Goal: Contribute content

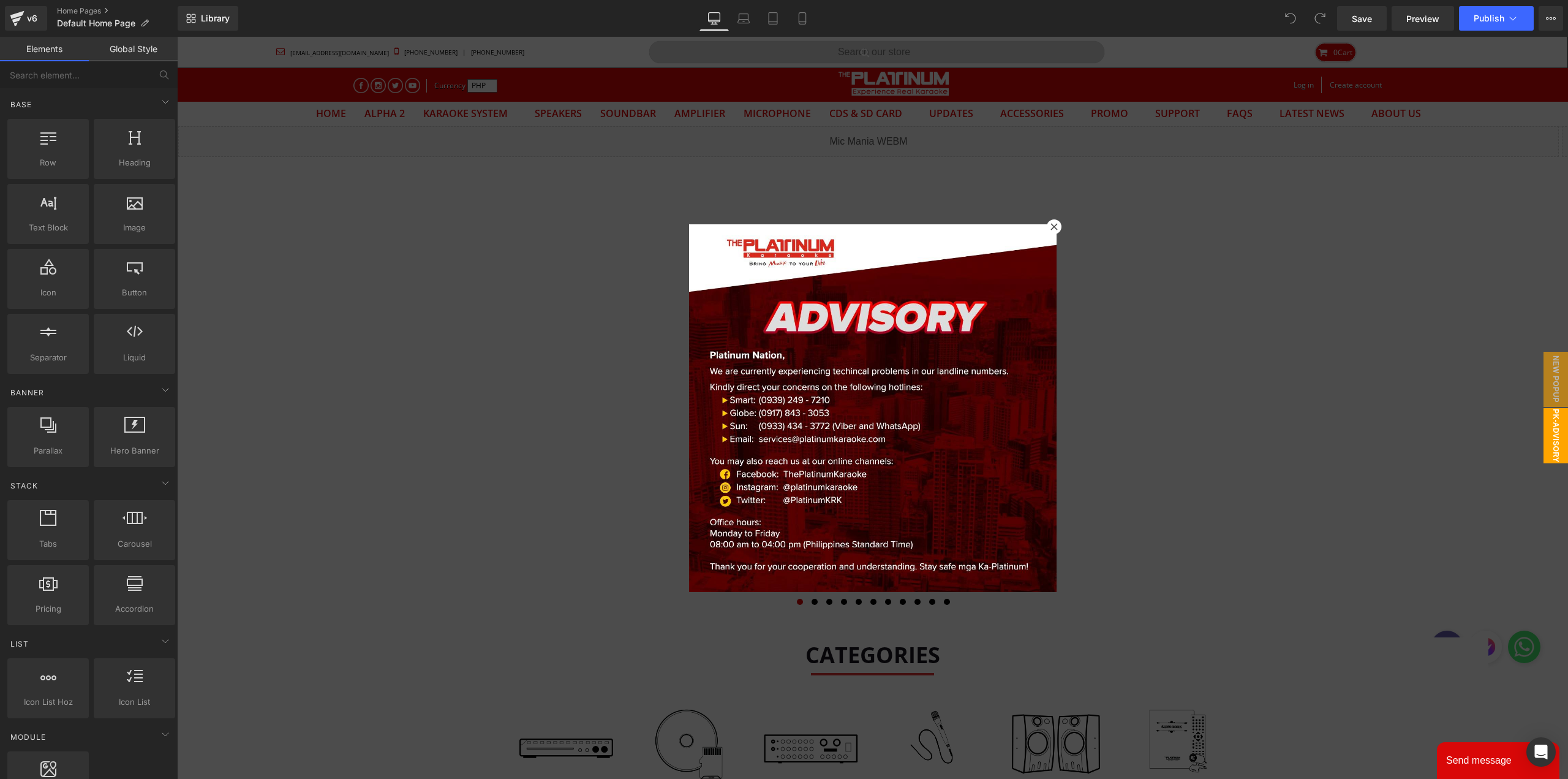
click at [1055, 230] on div at bounding box center [1054, 226] width 15 height 15
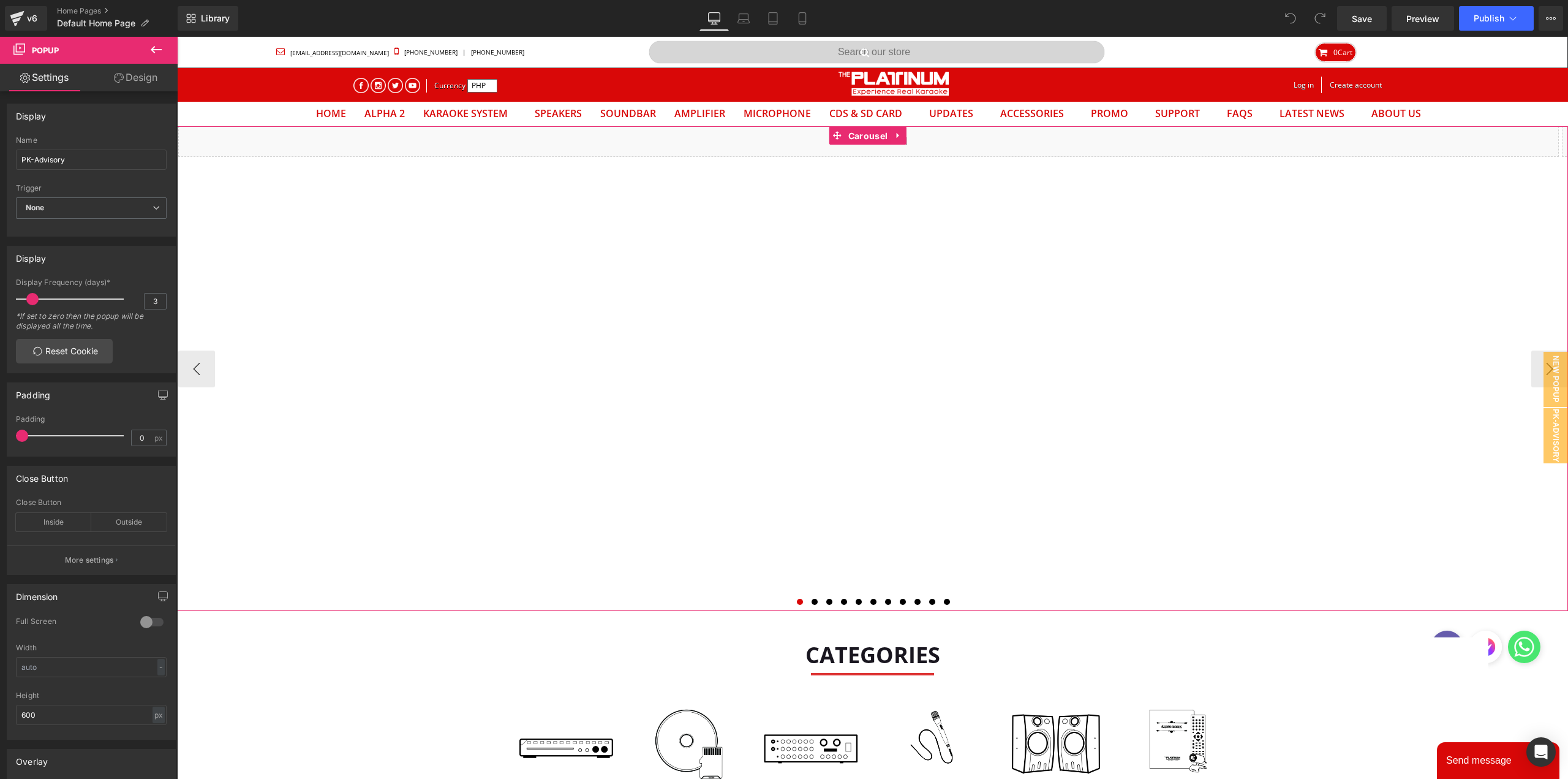
click at [863, 136] on div "Liquid Liquid Liquid Liquid" at bounding box center [872, 368] width 1391 height 485
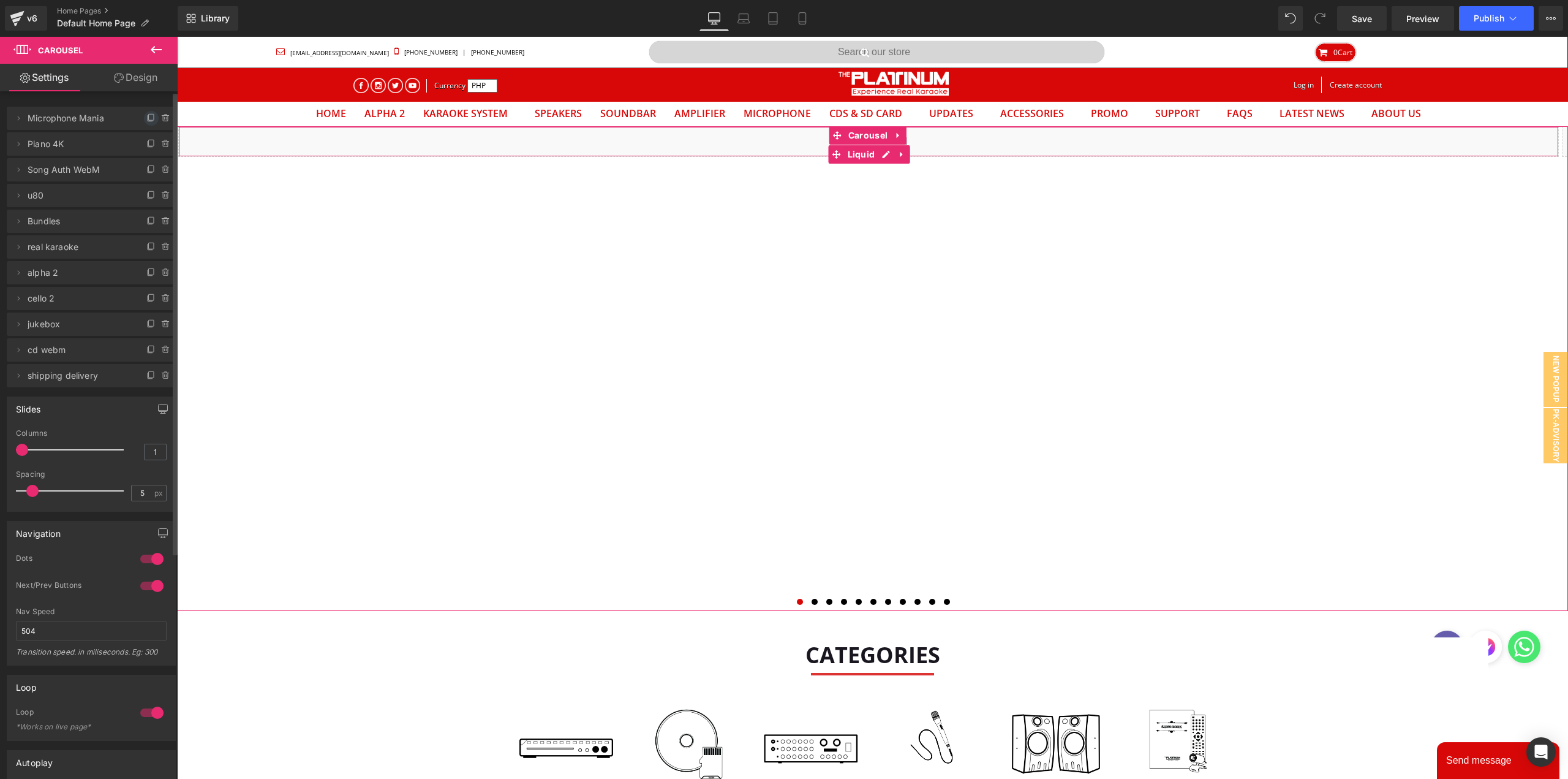
click at [144, 116] on span at bounding box center [151, 118] width 15 height 15
drag, startPoint x: 42, startPoint y: 151, endPoint x: 42, endPoint y: 113, distance: 38.0
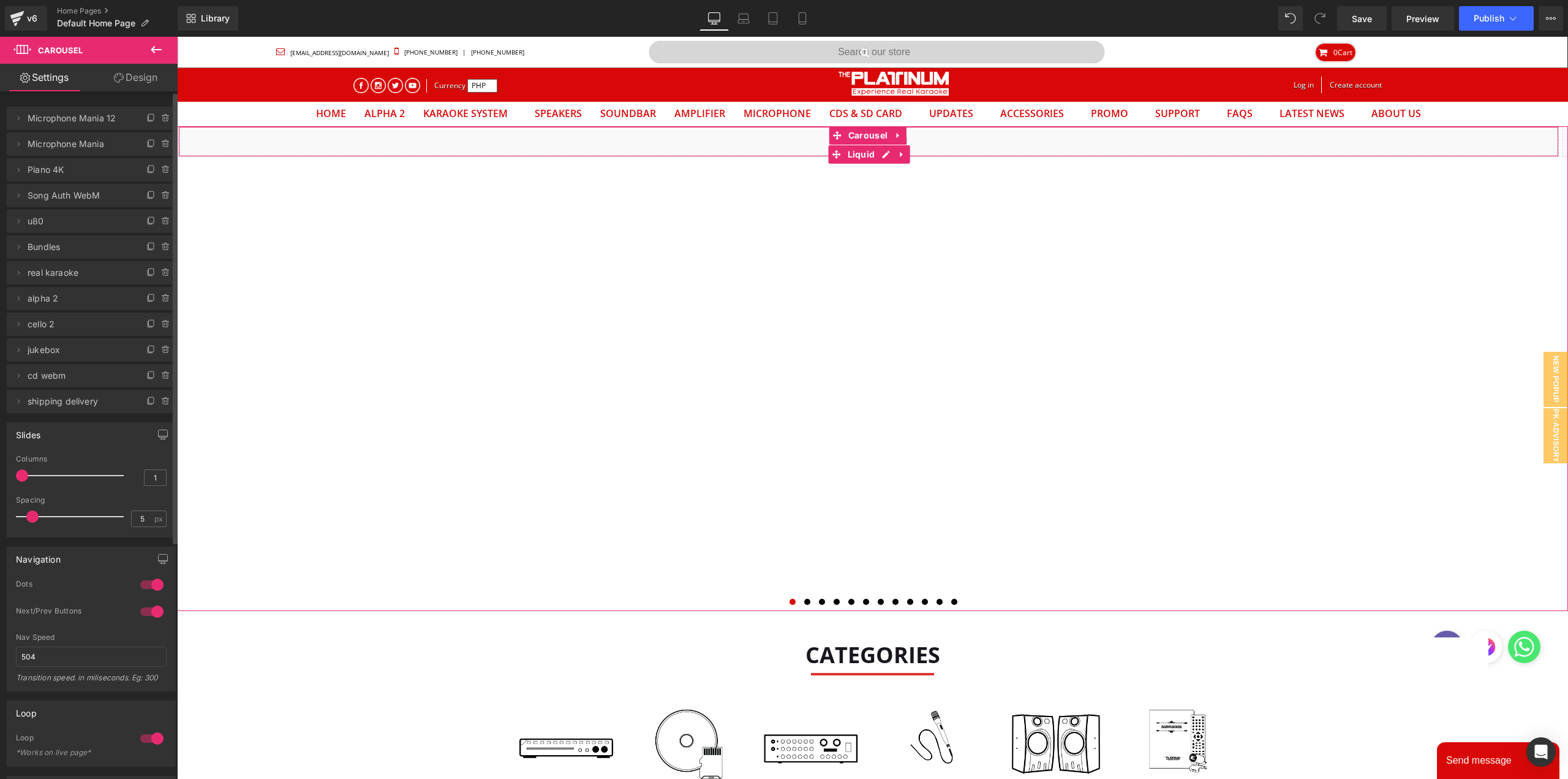
click at [75, 122] on span "Microphone Mania 12" at bounding box center [79, 118] width 103 height 23
click at [21, 118] on icon at bounding box center [18, 118] width 10 height 10
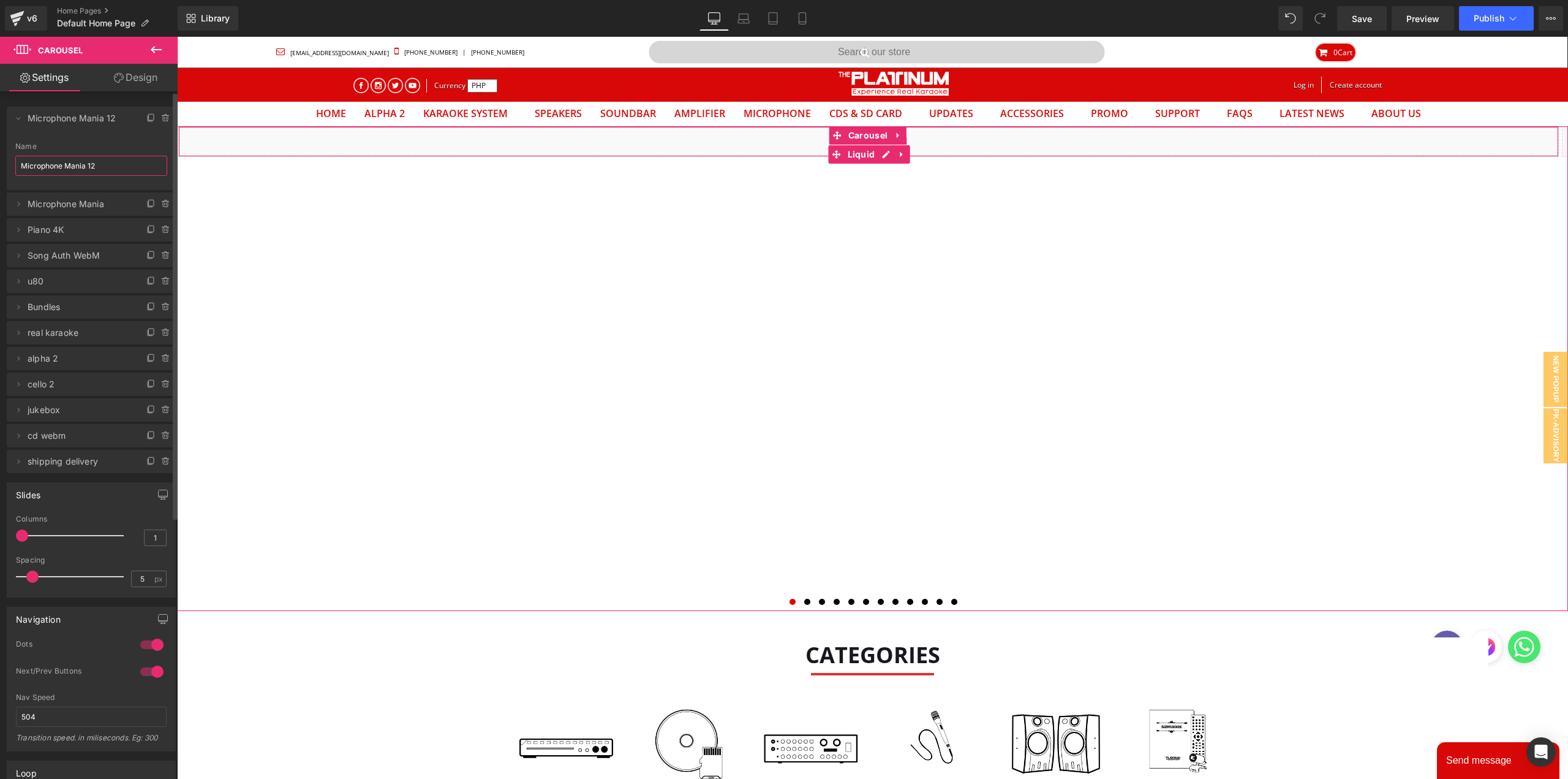
click at [92, 163] on input "Microphone Mania 12" at bounding box center [91, 166] width 152 height 20
type input "9.9 Mega"
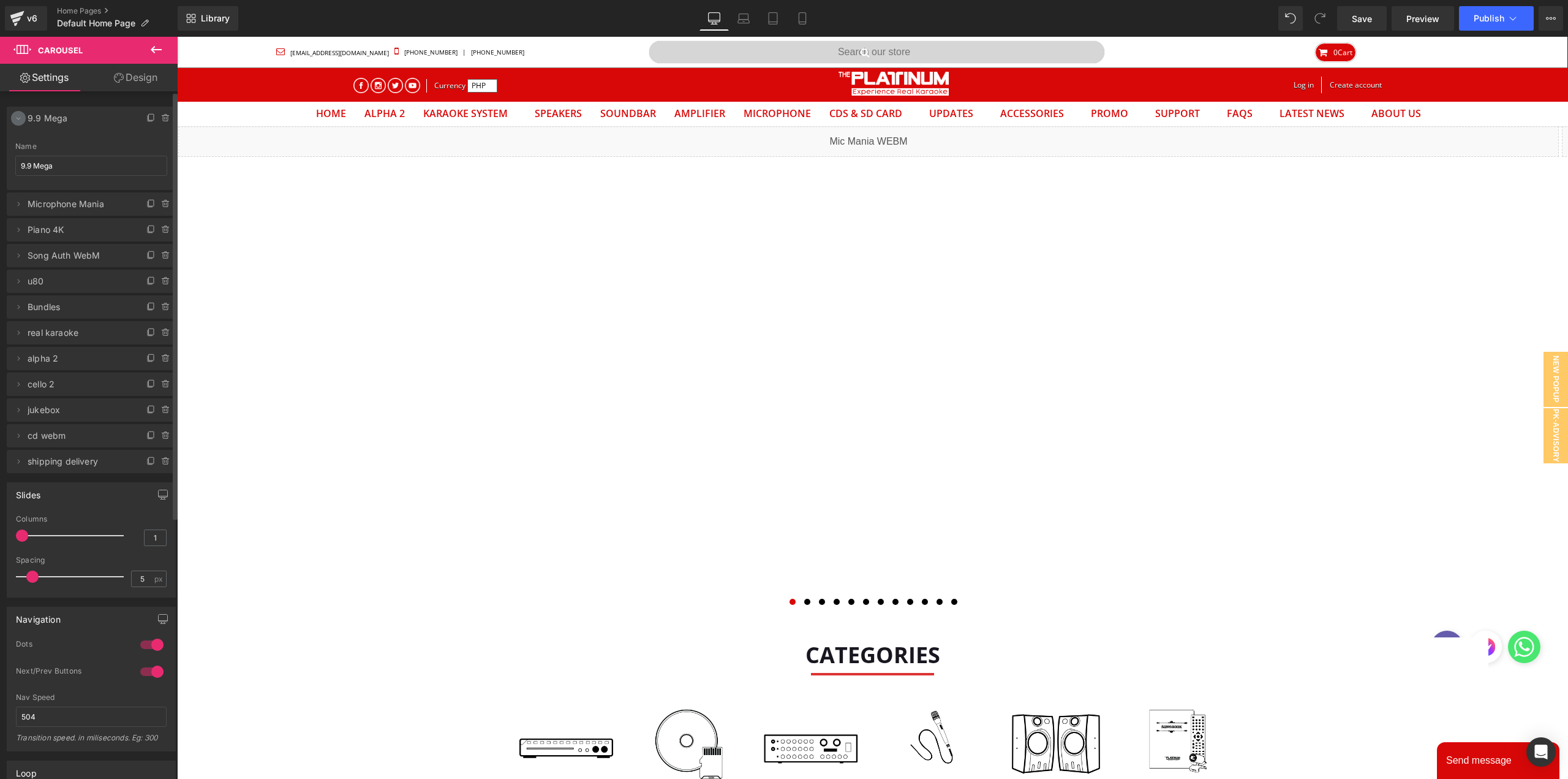
click at [19, 118] on icon at bounding box center [18, 118] width 10 height 10
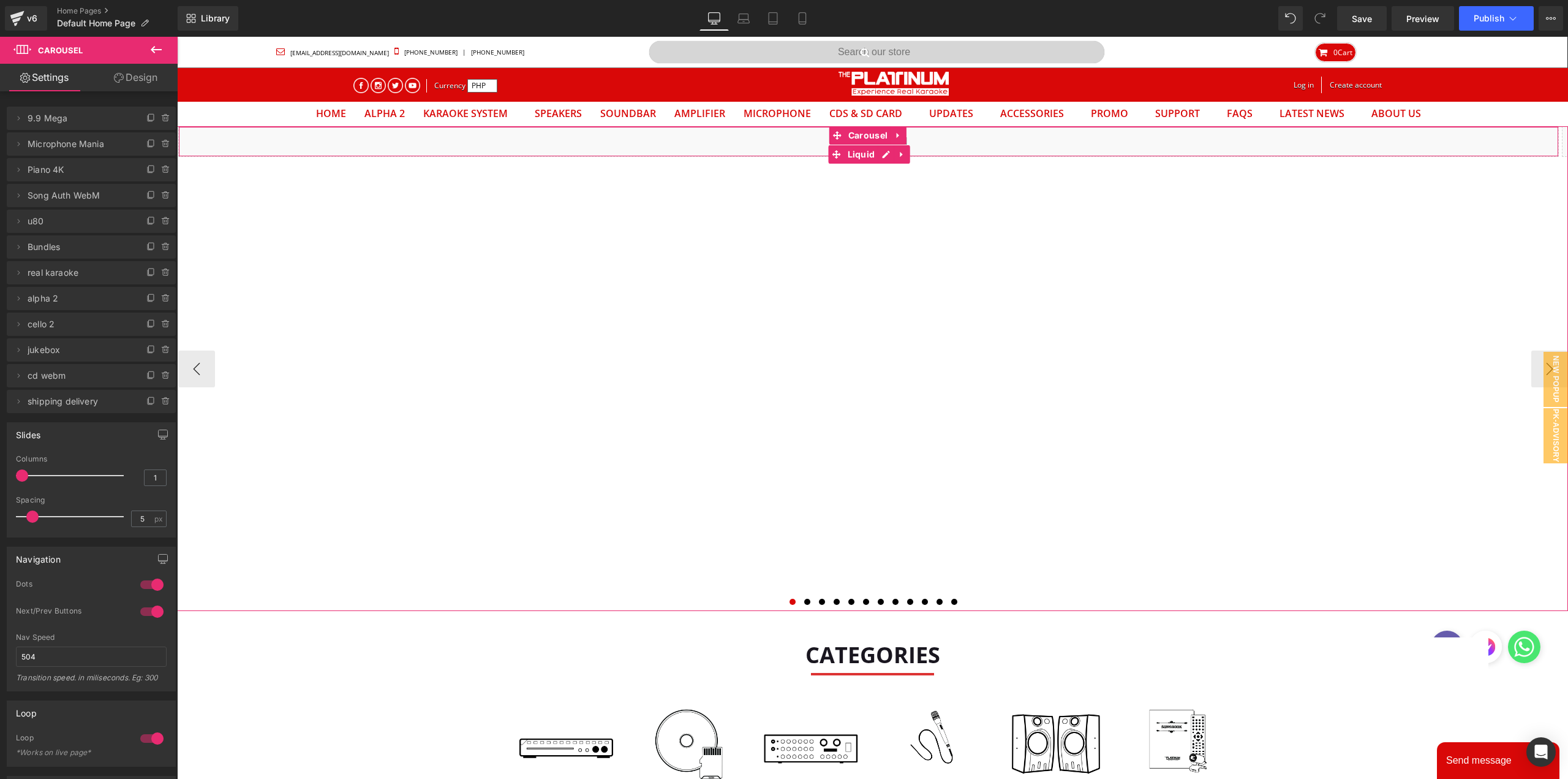
click at [784, 138] on div "Liquid" at bounding box center [868, 141] width 1380 height 30
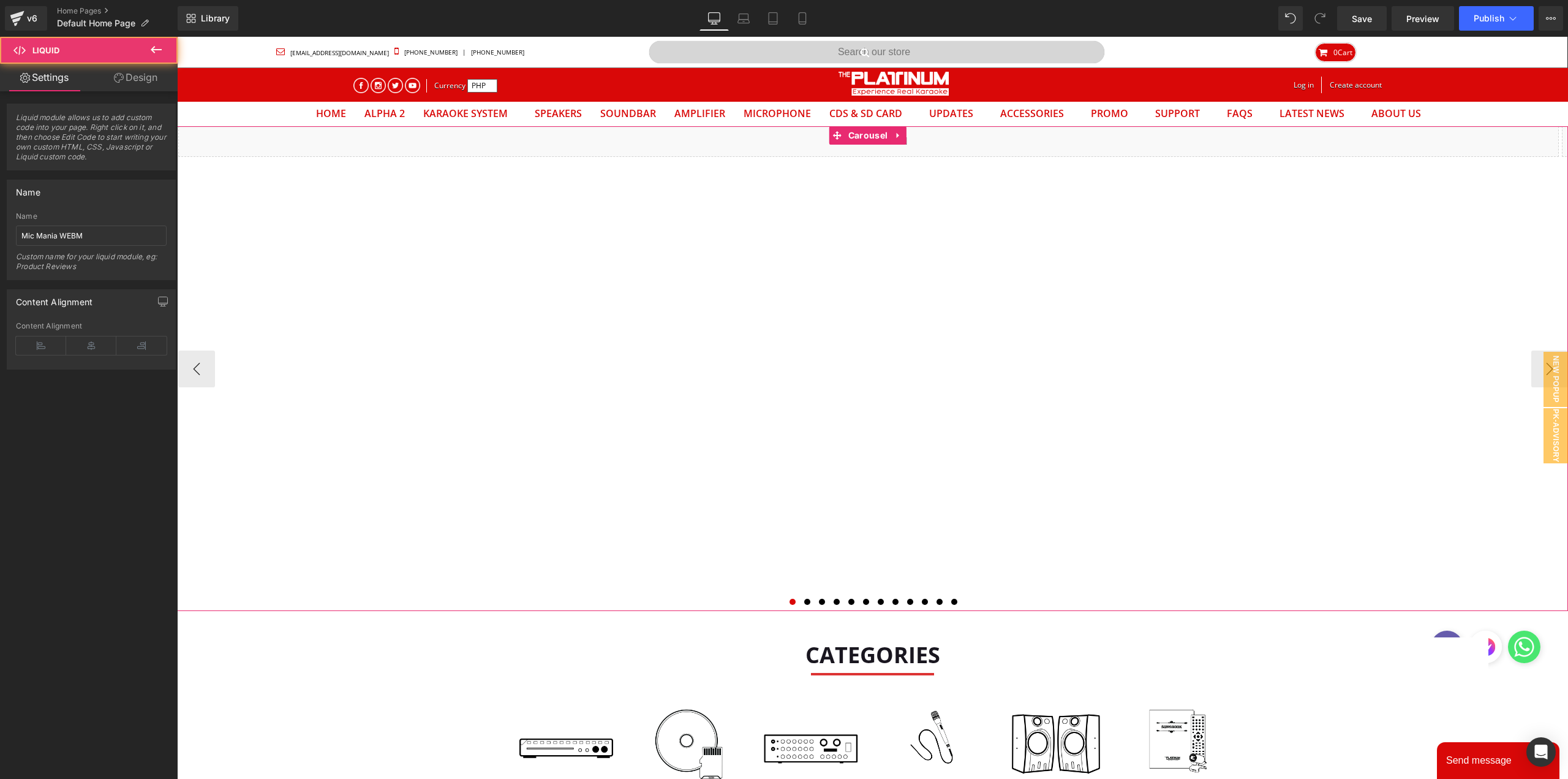
click at [791, 157] on div "Liquid" at bounding box center [868, 141] width 1380 height 30
click at [775, 148] on div "Liquid" at bounding box center [868, 141] width 1380 height 30
click at [879, 131] on link "Carousel" at bounding box center [860, 135] width 61 height 18
click at [695, 151] on div "Liquid" at bounding box center [868, 141] width 1380 height 30
drag, startPoint x: 56, startPoint y: 235, endPoint x: -306, endPoint y: 275, distance: 364.2
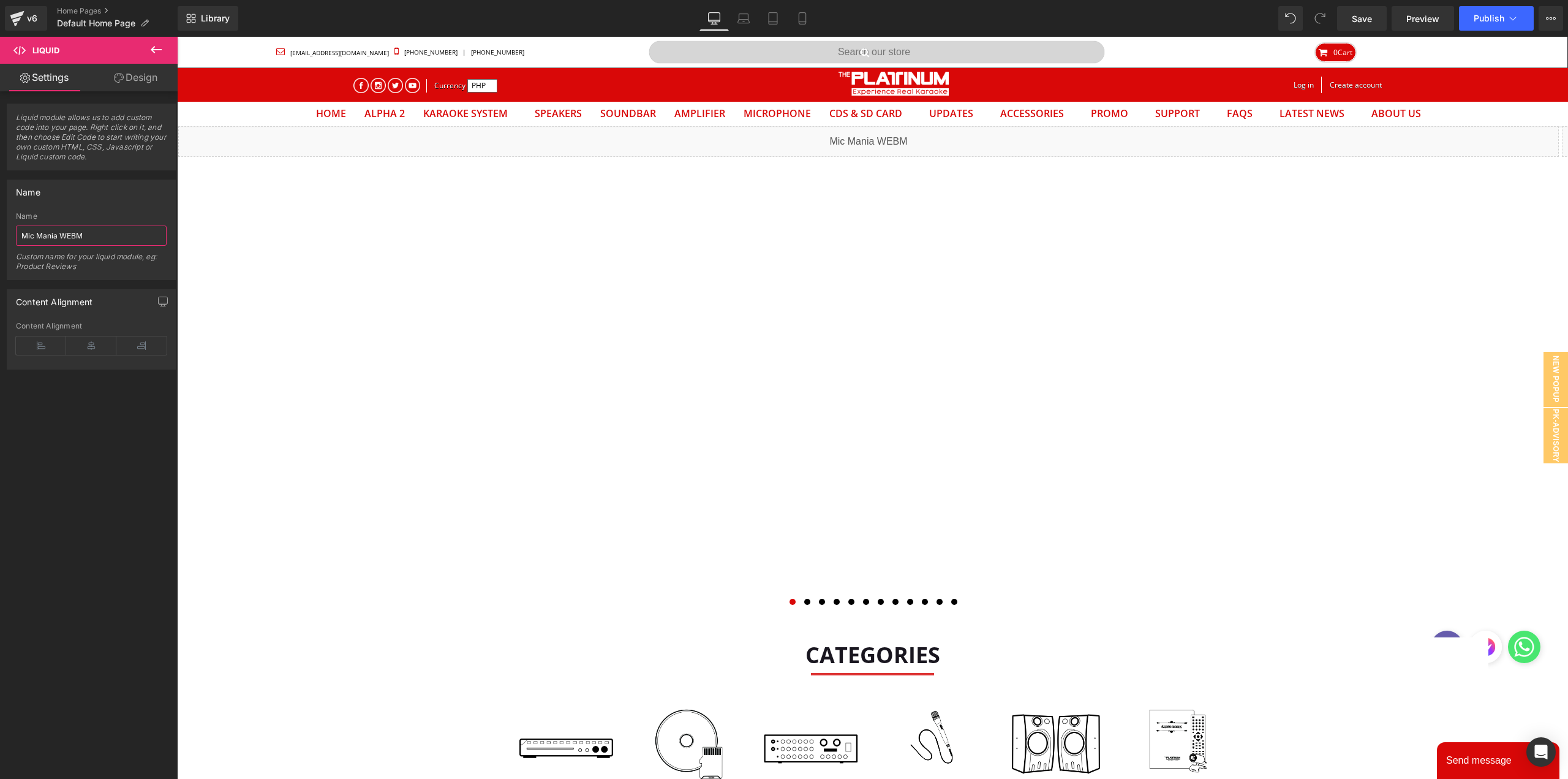
click at [0, 275] on html "Carousel You are previewing how the will restyle your page. You can not edit El…" at bounding box center [784, 390] width 1568 height 779
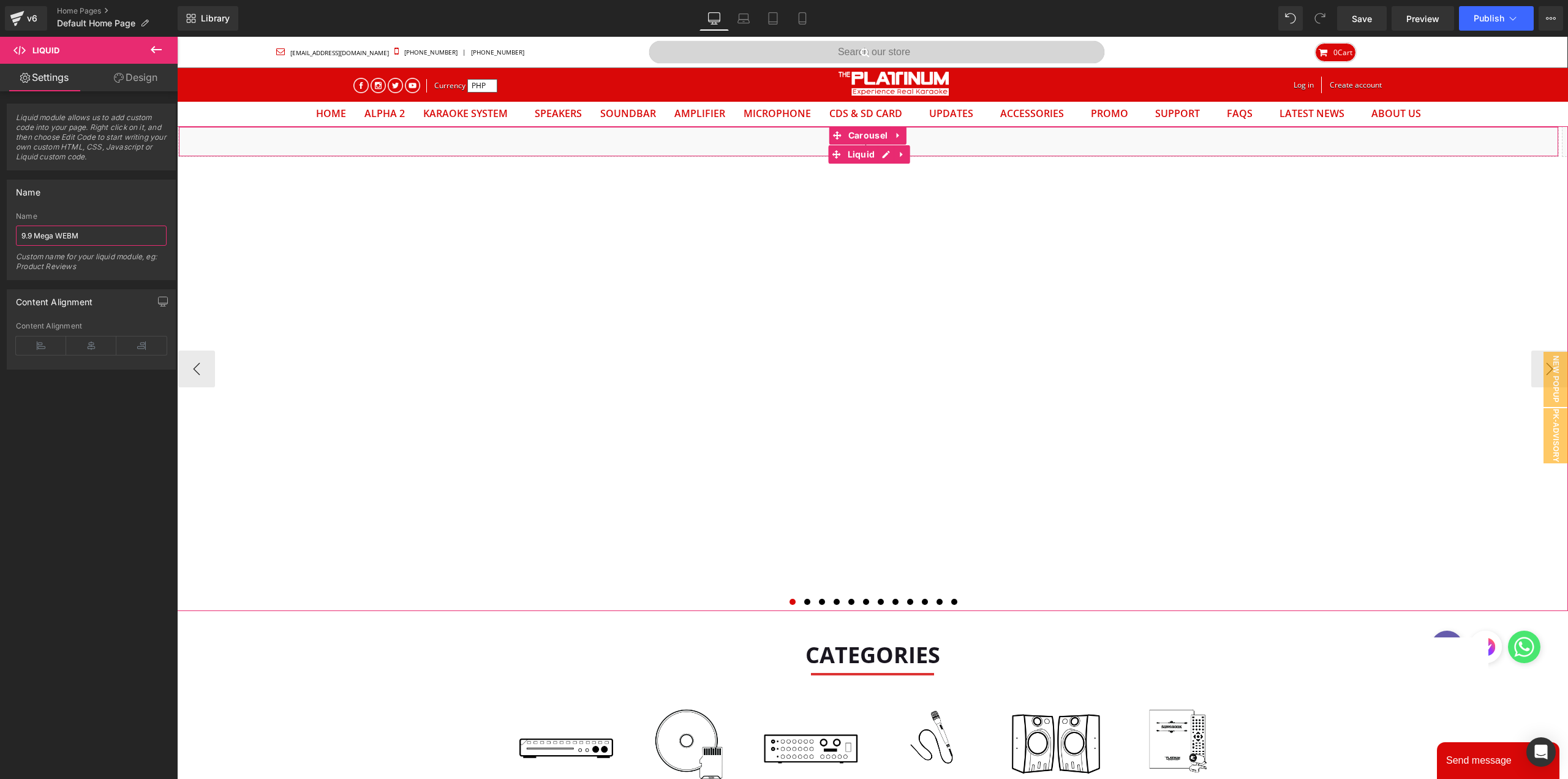
type input "9.9 Mega WEBM"
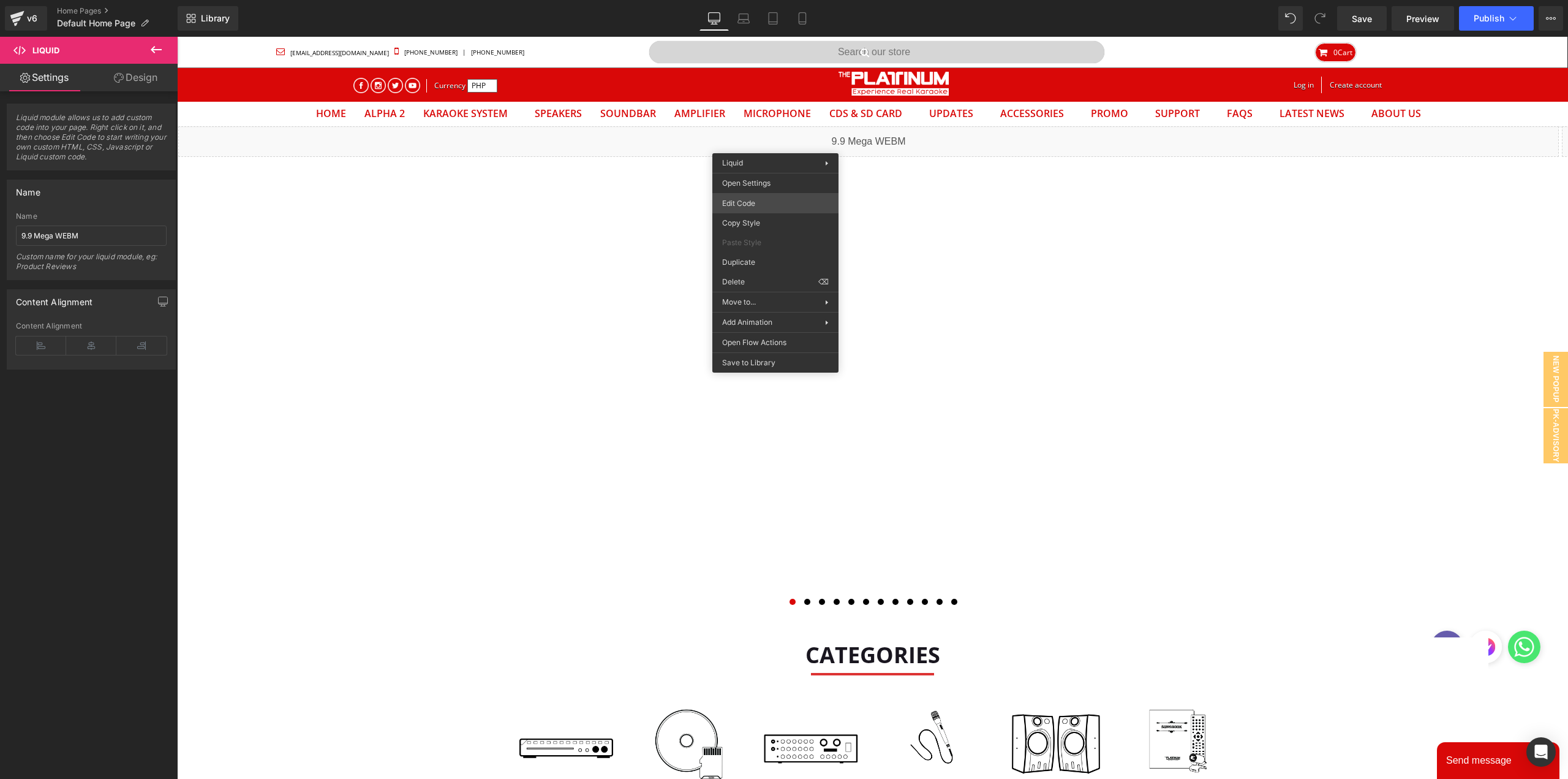
click at [769, 0] on div "Carousel You are previewing how the will restyle your page. You can not edit El…" at bounding box center [784, 0] width 1568 height 0
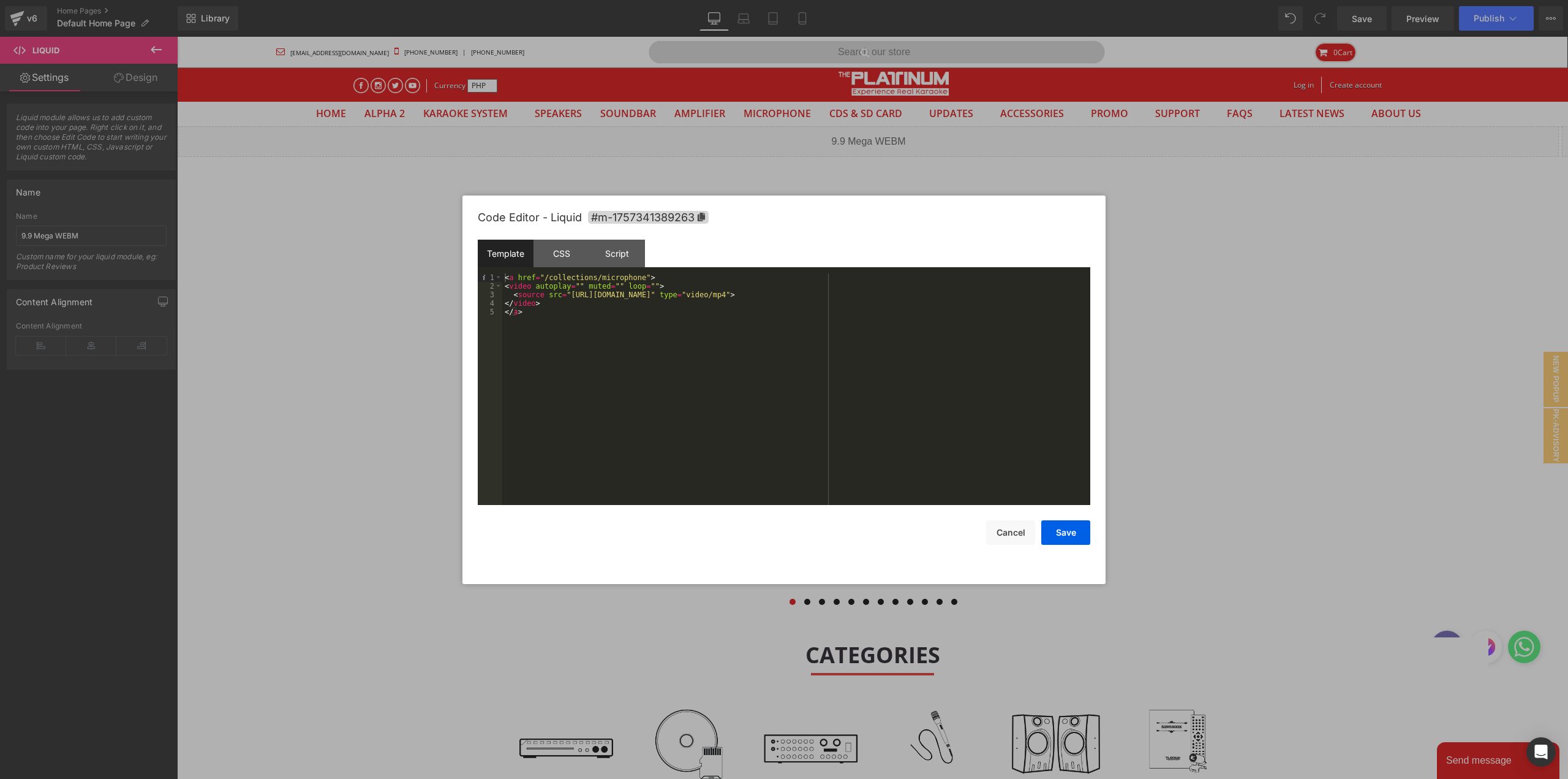
click at [565, 296] on div "< a href = "/collections/microphone" > < video autoplay = "" muted = "" loop = …" at bounding box center [796, 397] width 588 height 249
click at [865, 293] on div "< a href = "/collections/microphone" > < video autoplay = "" muted = "" loop = …" at bounding box center [796, 397] width 588 height 249
drag, startPoint x: 594, startPoint y: 277, endPoint x: 634, endPoint y: 276, distance: 40.0
click at [634, 276] on div "< a href = "/collections/microphone" > < video autoplay = "" muted = "" loop = …" at bounding box center [796, 397] width 588 height 249
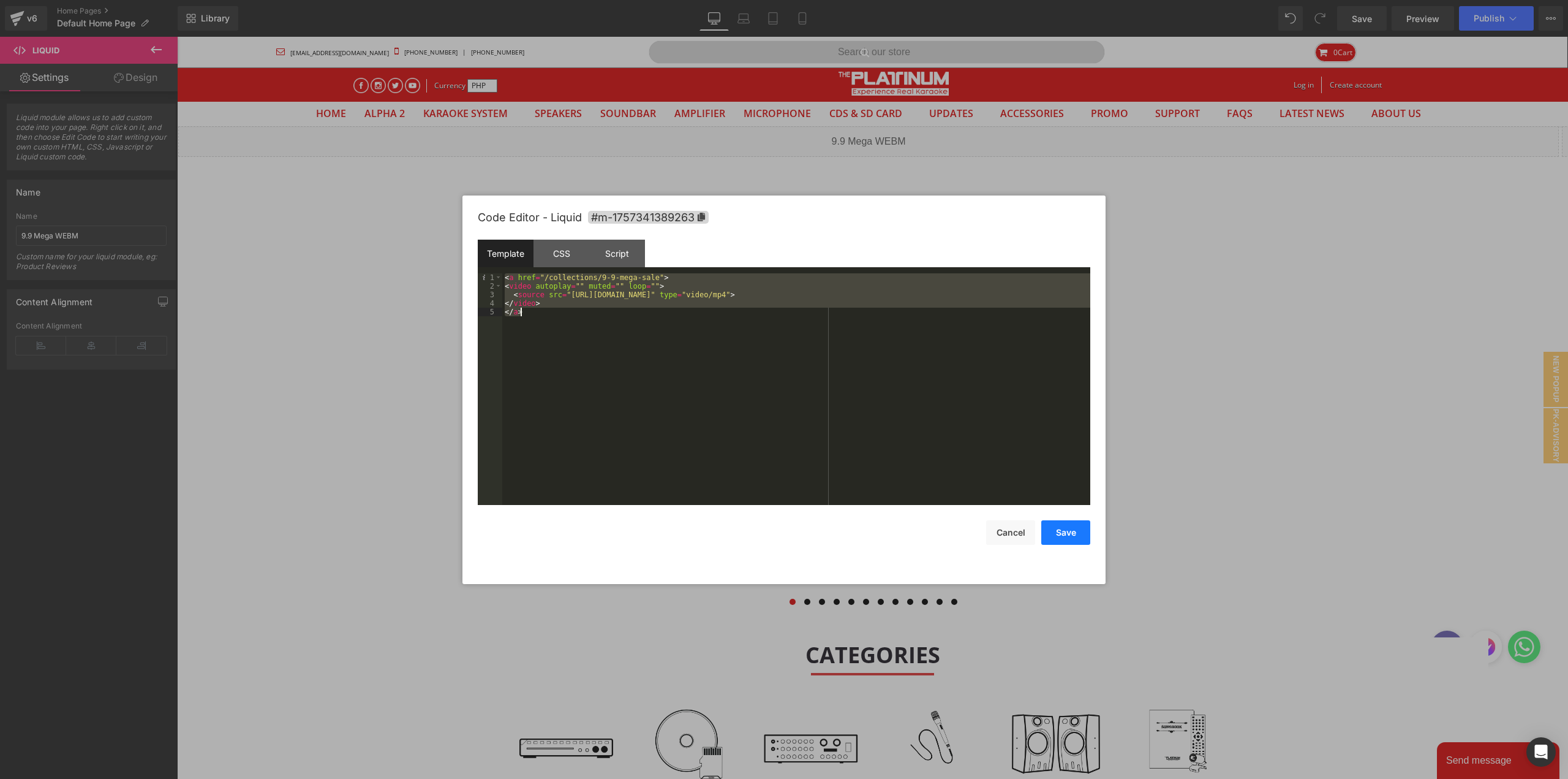
click at [1066, 532] on button "Save" at bounding box center [1066, 532] width 49 height 25
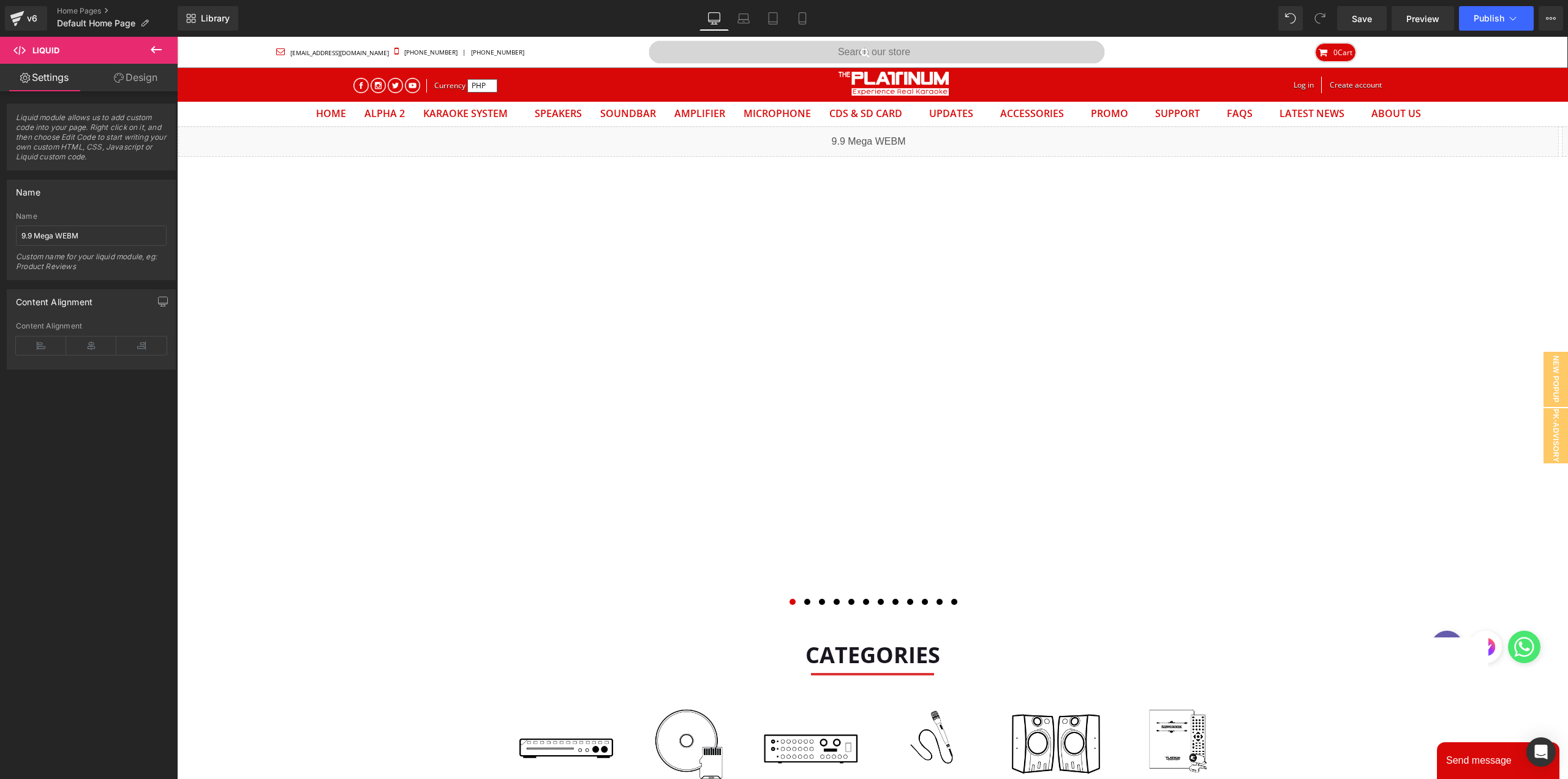
drag, startPoint x: 775, startPoint y: 19, endPoint x: 592, endPoint y: 145, distance: 222.2
click at [775, 20] on icon at bounding box center [773, 18] width 12 height 12
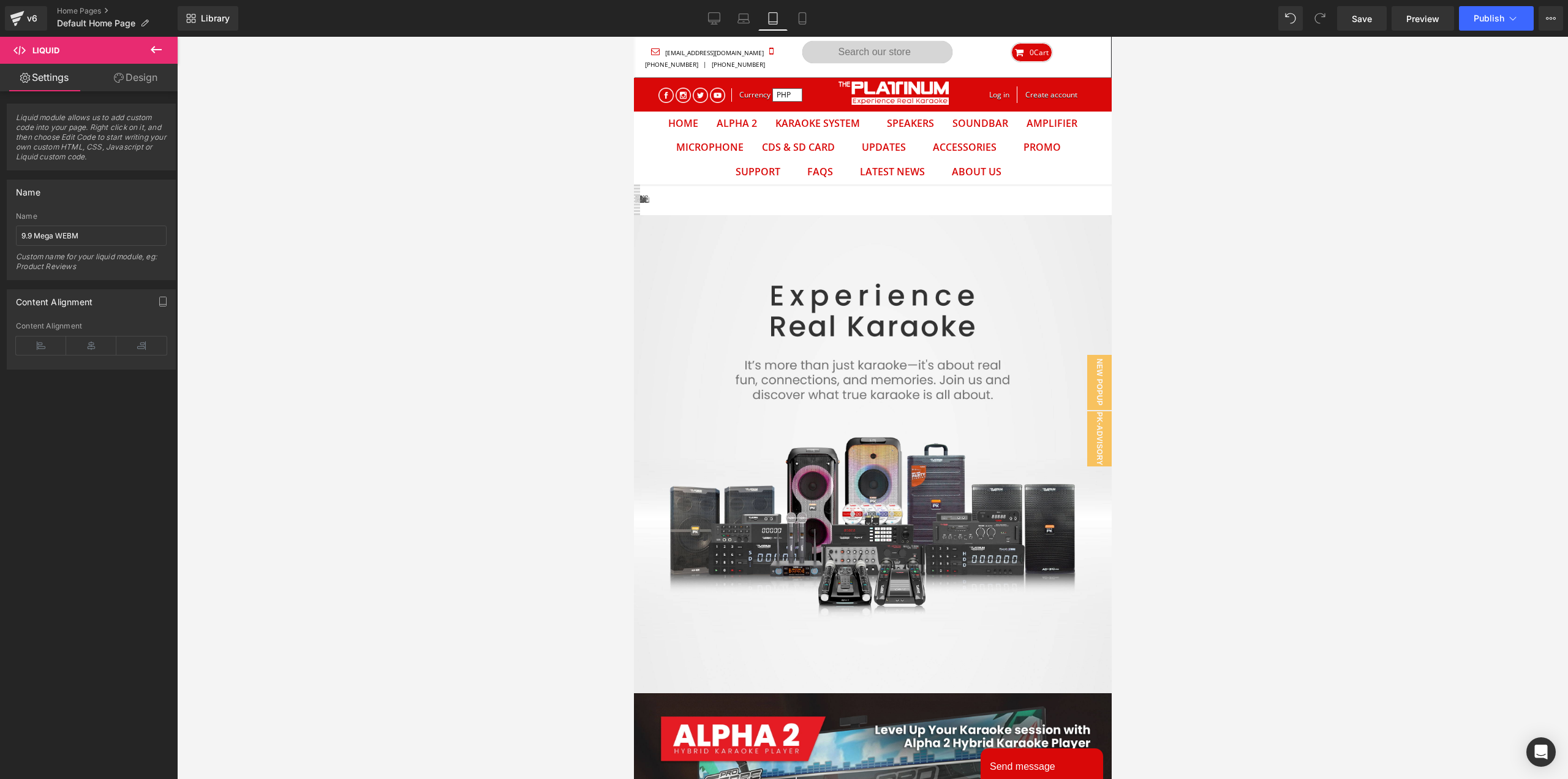
scroll to position [64, 459]
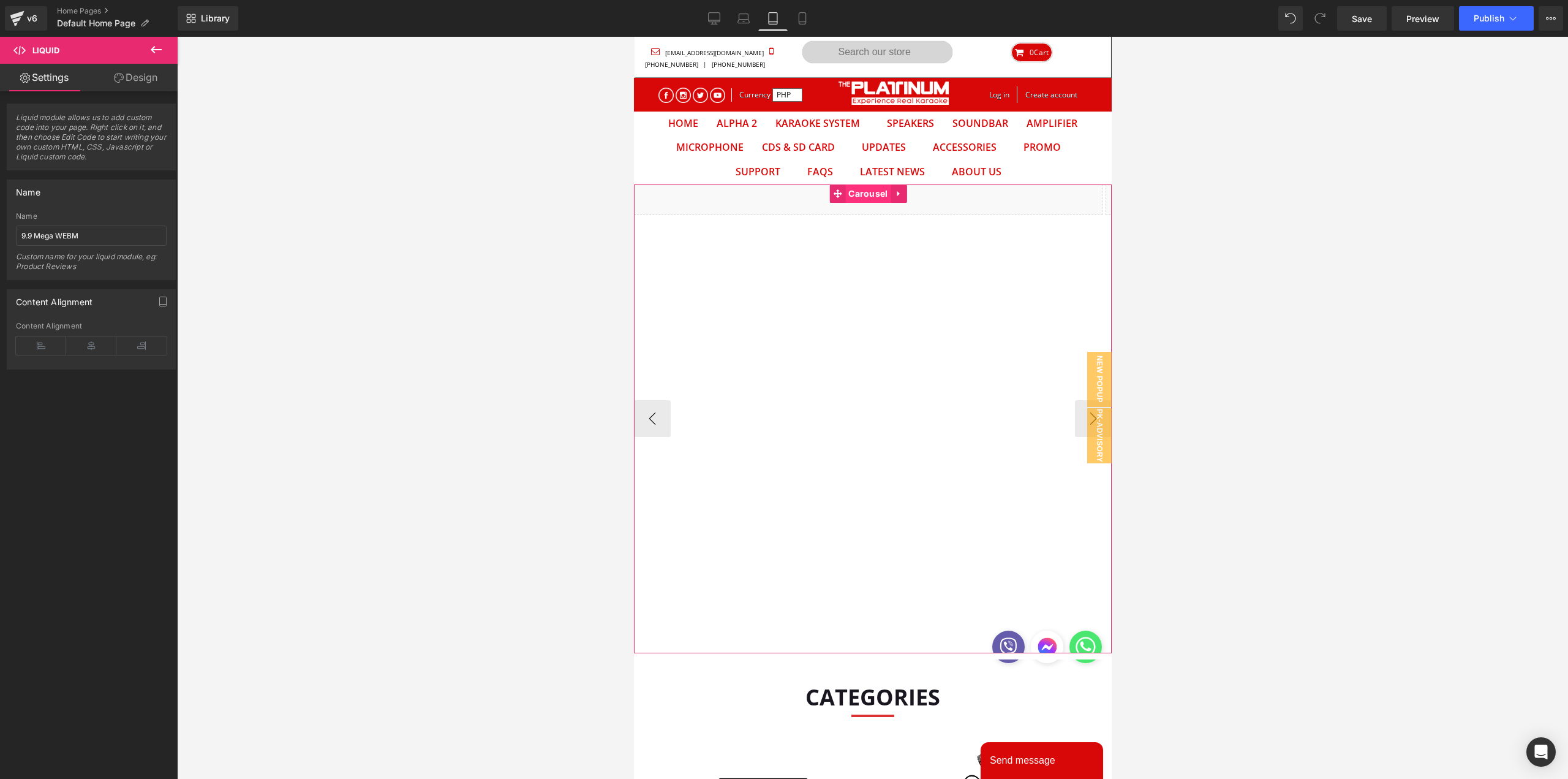
click at [859, 193] on div "Liquid Liquid" at bounding box center [872, 419] width 478 height 469
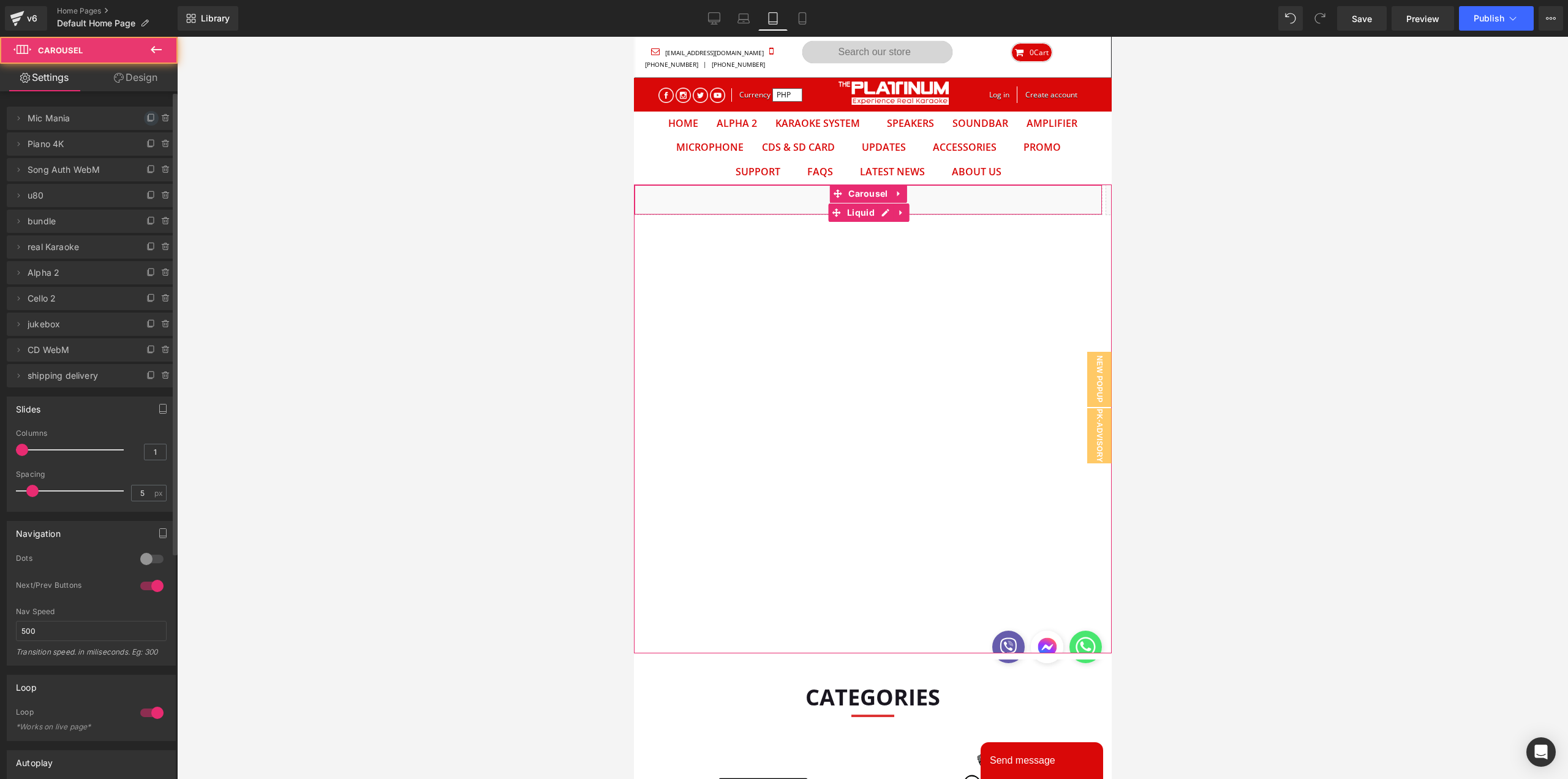
click at [146, 116] on icon at bounding box center [151, 118] width 10 height 10
drag, startPoint x: 31, startPoint y: 145, endPoint x: 37, endPoint y: 115, distance: 30.6
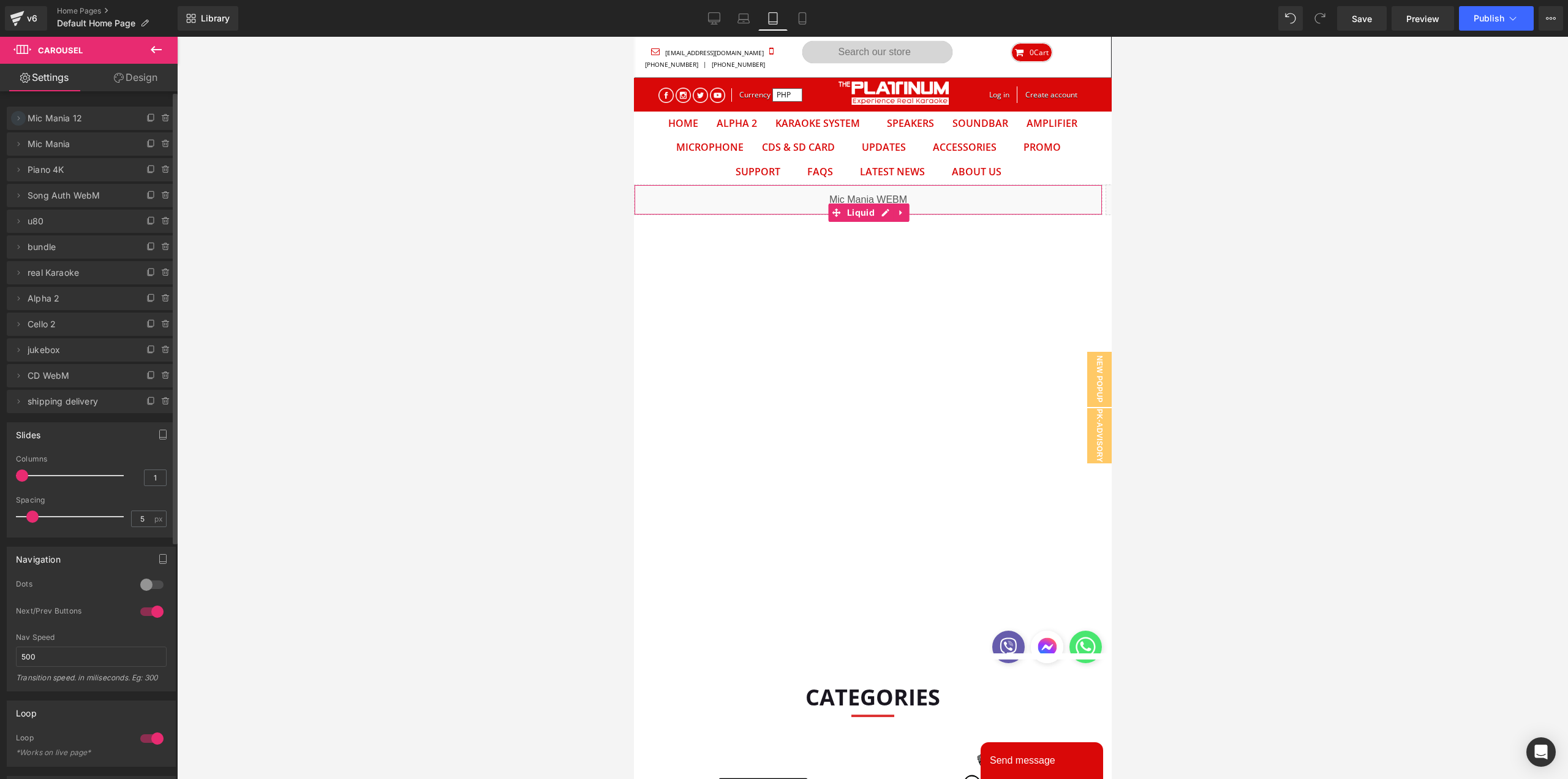
click at [18, 120] on icon at bounding box center [18, 118] width 10 height 10
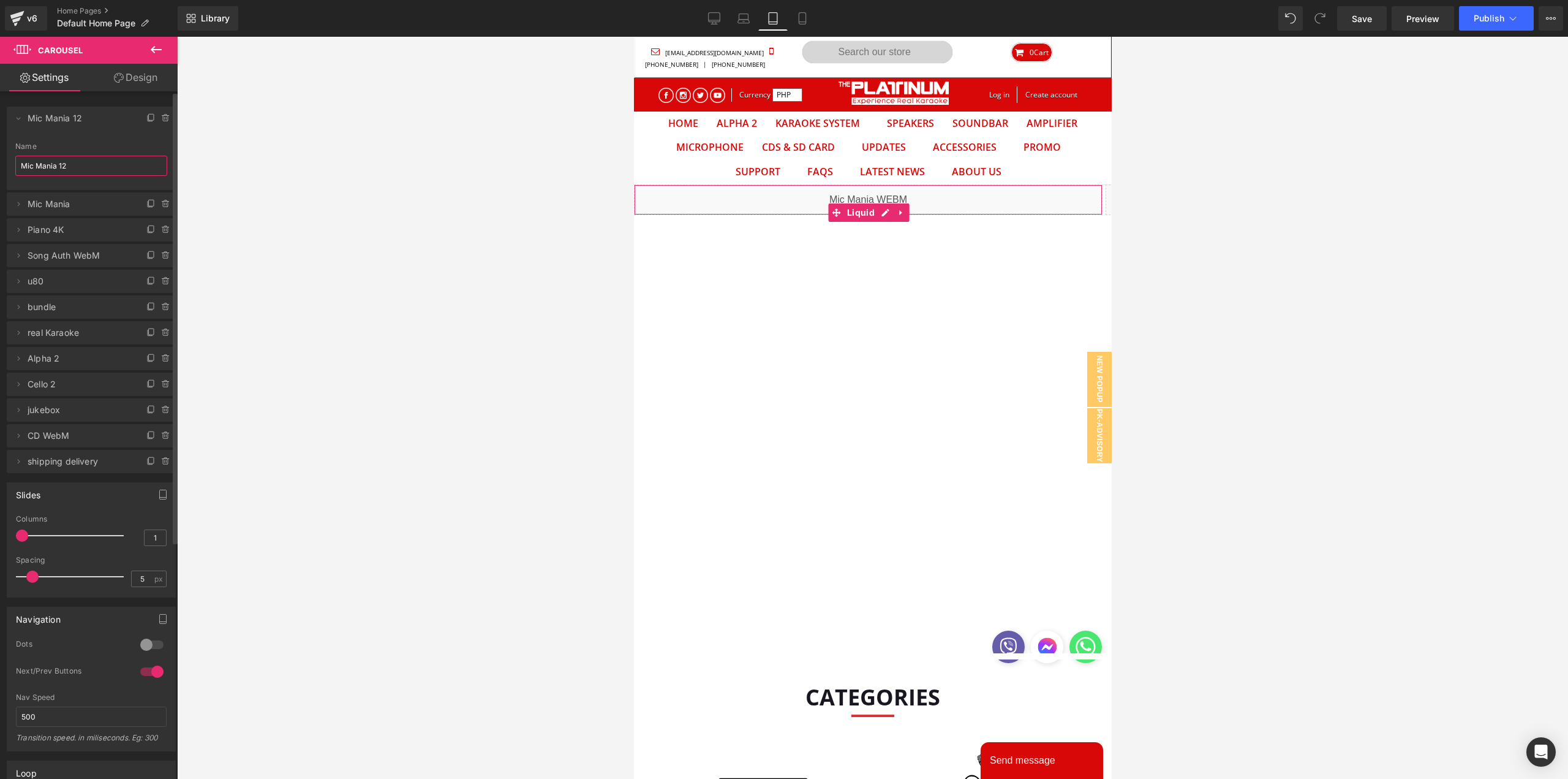
click at [68, 162] on input "Mic Mania 12" at bounding box center [91, 166] width 152 height 20
type input "9.9 Mega"
click at [855, 200] on div "Liquid Liquid Liquid Liquid Liquid" at bounding box center [872, 419] width 478 height 469
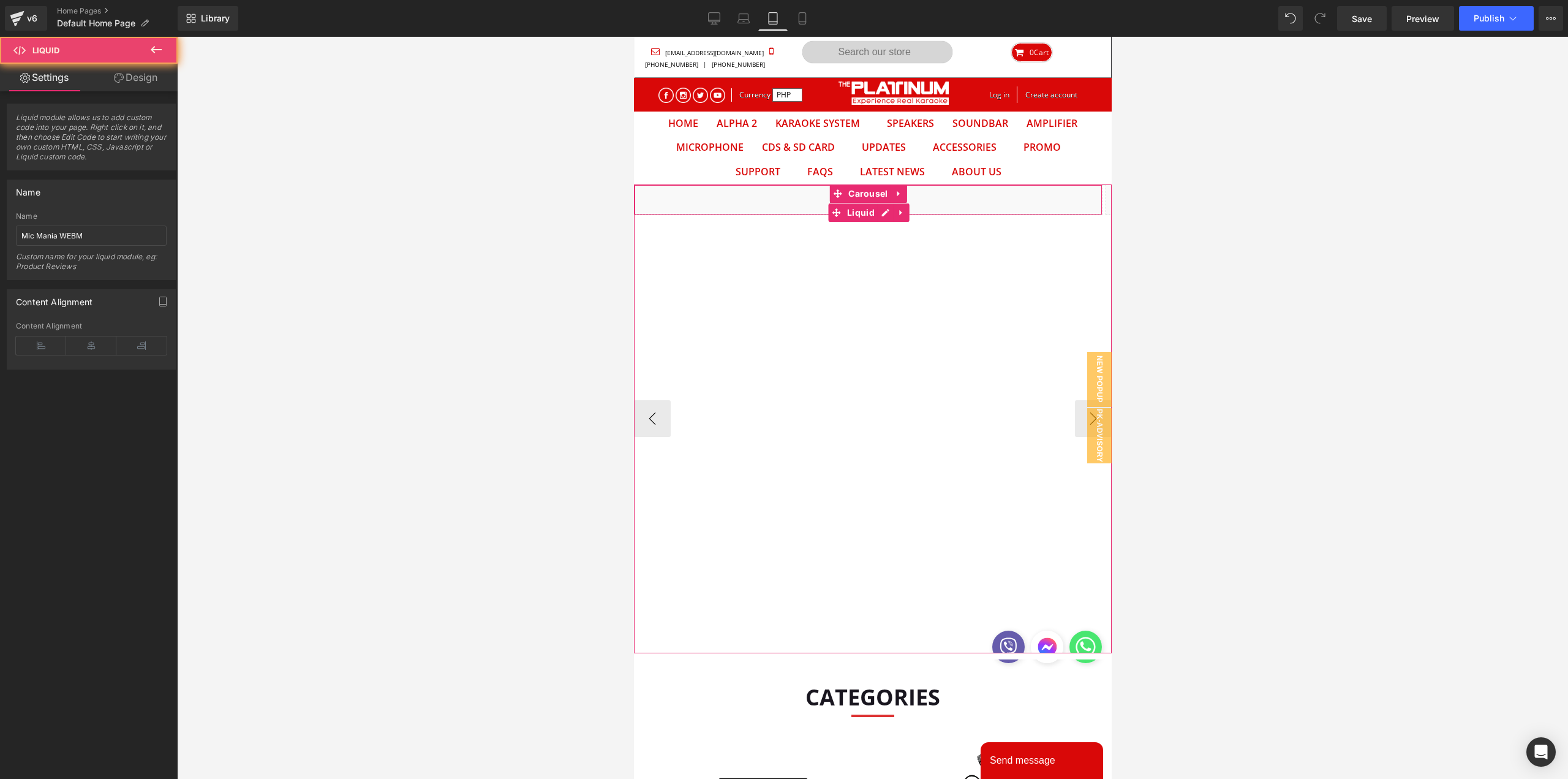
click at [771, 201] on div "Liquid" at bounding box center [867, 199] width 469 height 30
drag, startPoint x: 58, startPoint y: 236, endPoint x: -111, endPoint y: 286, distance: 176.2
click at [0, 286] on html "Carousel You are previewing how the will restyle your page. You can not edit El…" at bounding box center [784, 390] width 1568 height 779
type input "9.9 Mega WEBM"
click at [760, 205] on div "Liquid" at bounding box center [867, 199] width 469 height 30
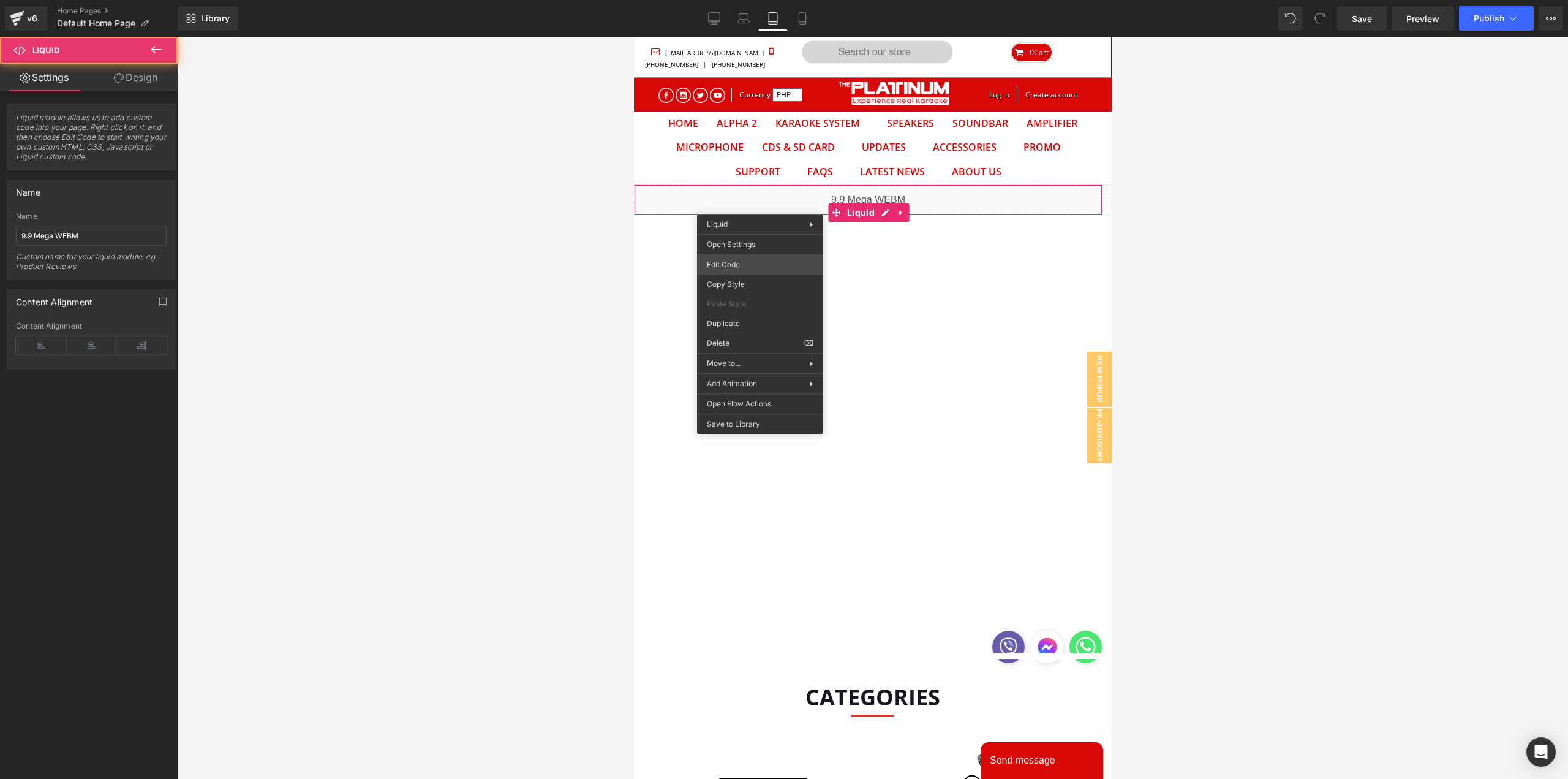
click at [749, 0] on div "Carousel You are previewing how the will restyle your page. You can not edit El…" at bounding box center [784, 0] width 1568 height 0
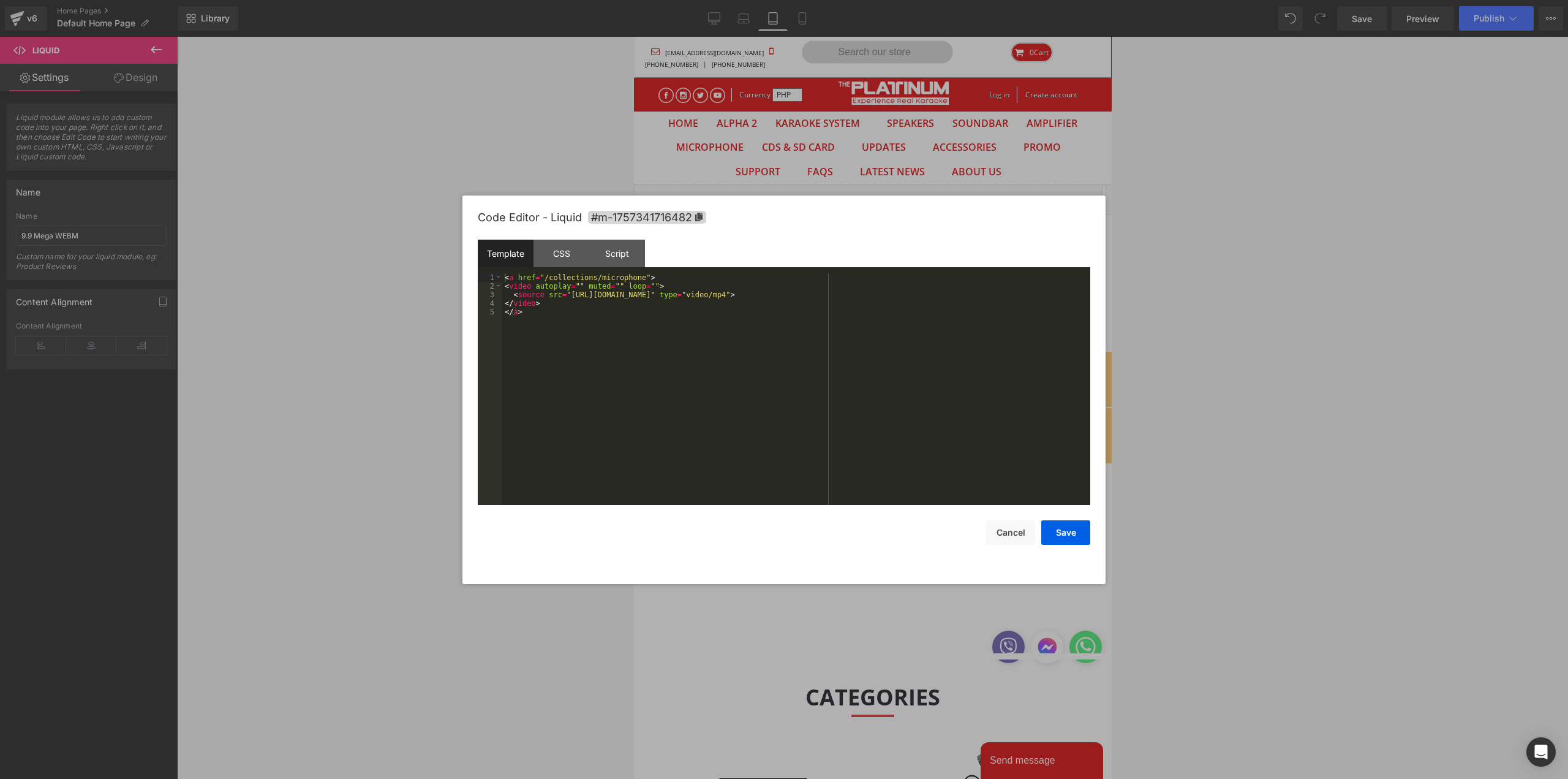
click at [550, 298] on div "< a href = "/collections/microphone" > < video autoplay = "" muted = "" loop = …" at bounding box center [796, 397] width 588 height 249
click at [636, 353] on div "< a href = "/collections/9-9-mega-sale" > < video autoplay = "" muted = "" loop…" at bounding box center [796, 397] width 588 height 249
click at [566, 296] on div "< a href = "/collections/9-9-mega-sale" > < video autoplay = "" muted = "" loop…" at bounding box center [796, 397] width 588 height 249
click at [865, 295] on div "< a href = "/collections/9-9-mega-sale" > < video autoplay = "" muted = "" loop…" at bounding box center [796, 397] width 588 height 249
click at [1061, 530] on button "Save" at bounding box center [1066, 532] width 49 height 25
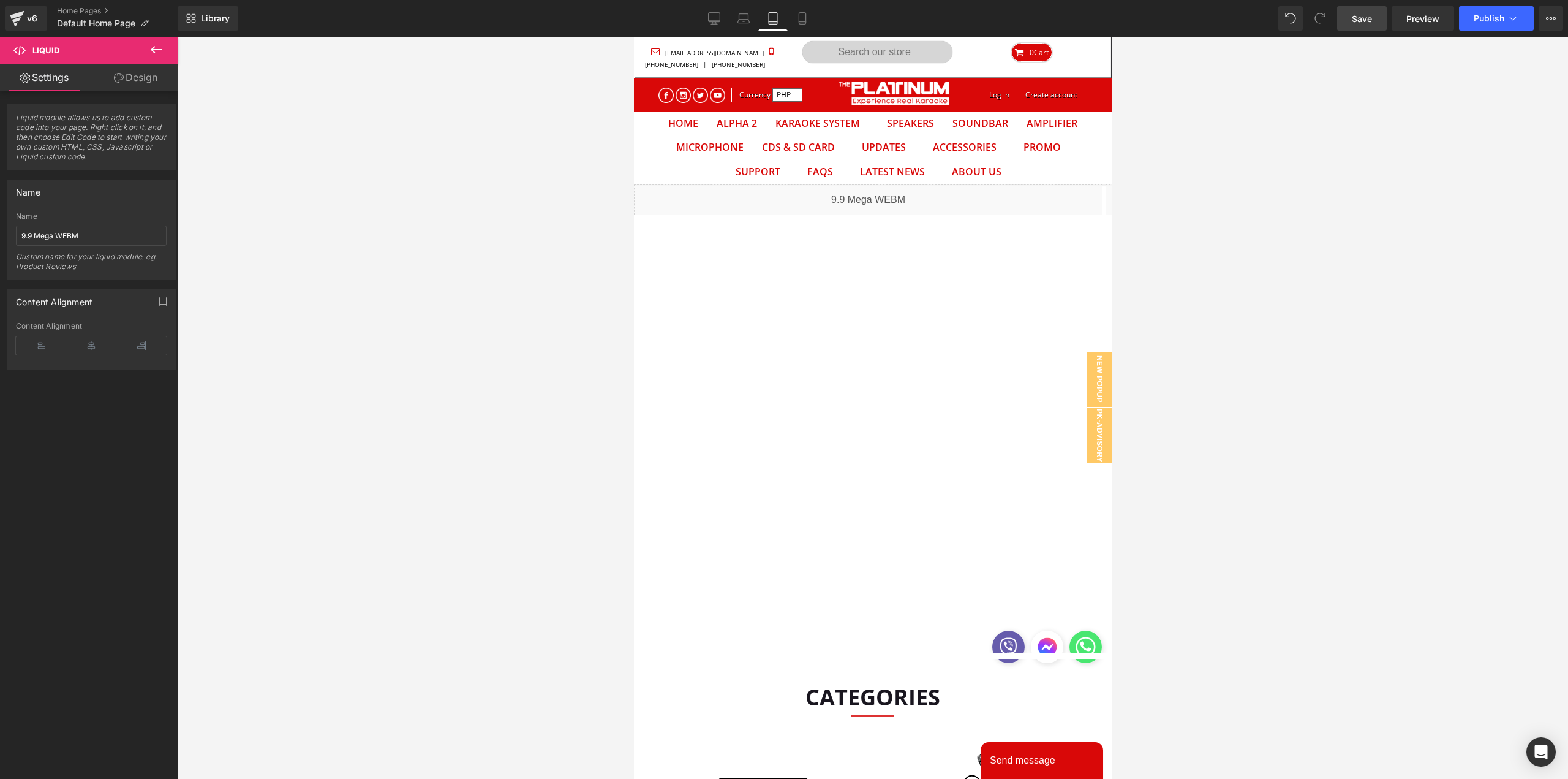
click at [1374, 22] on link "Save" at bounding box center [1362, 18] width 50 height 25
click at [1496, 15] on span "Publish" at bounding box center [1488, 18] width 30 height 10
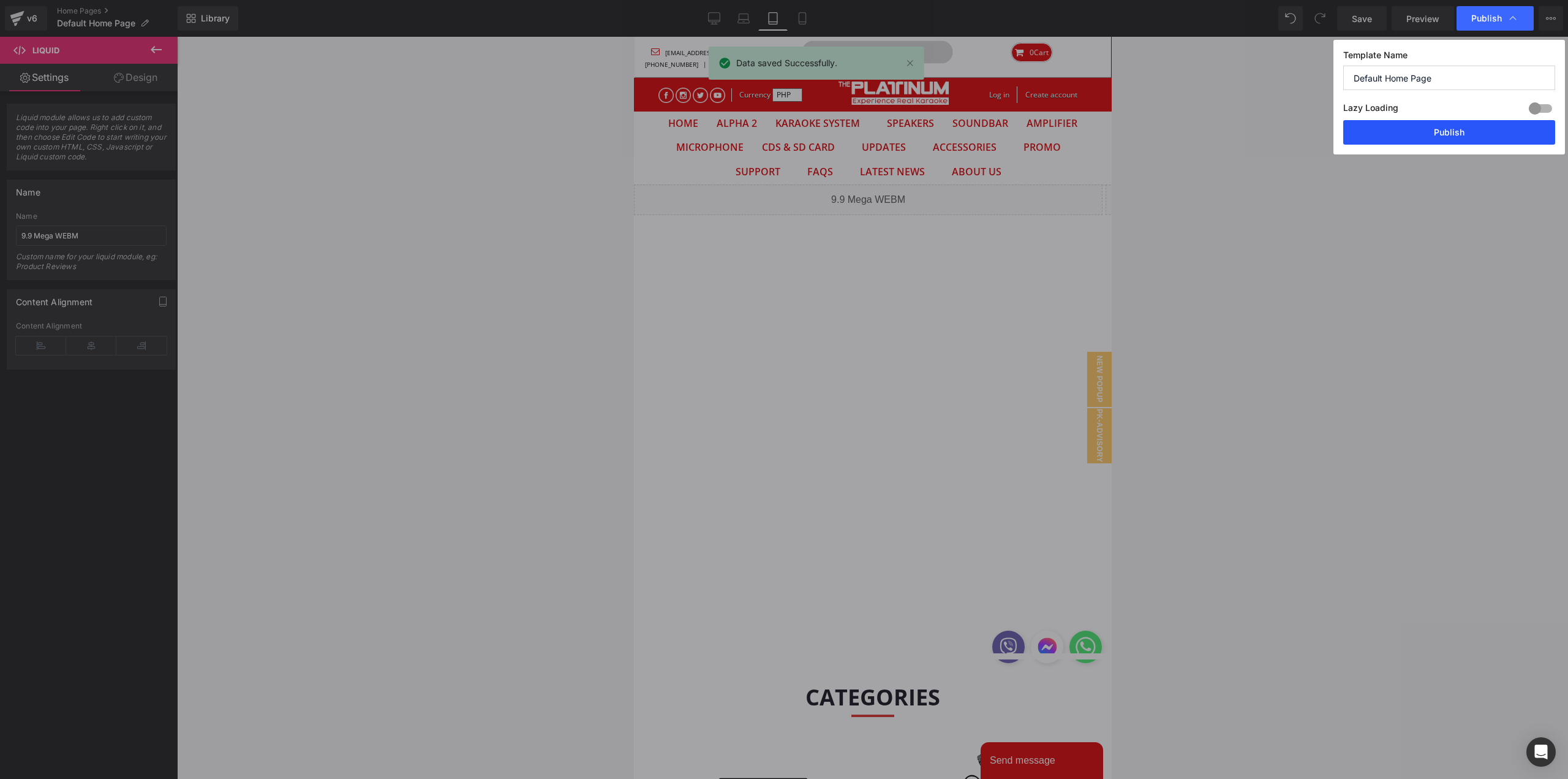
click at [1442, 124] on button "Publish" at bounding box center [1449, 133] width 212 height 25
